Goal: Check status

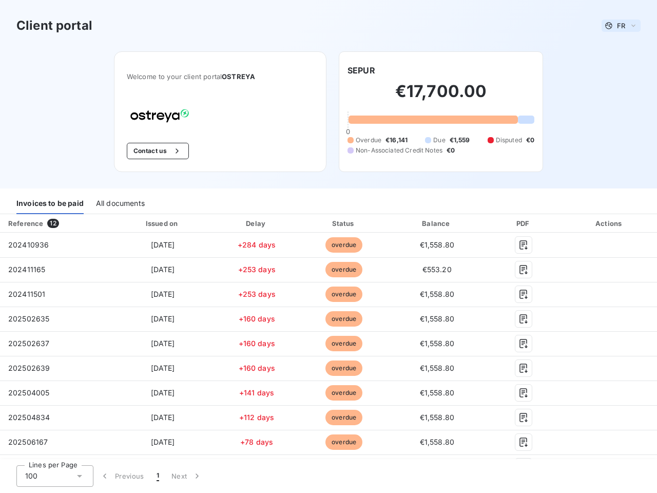
click at [617, 26] on span "FR" at bounding box center [621, 26] width 8 height 8
